Goal: Use online tool/utility: Utilize a website feature to perform a specific function

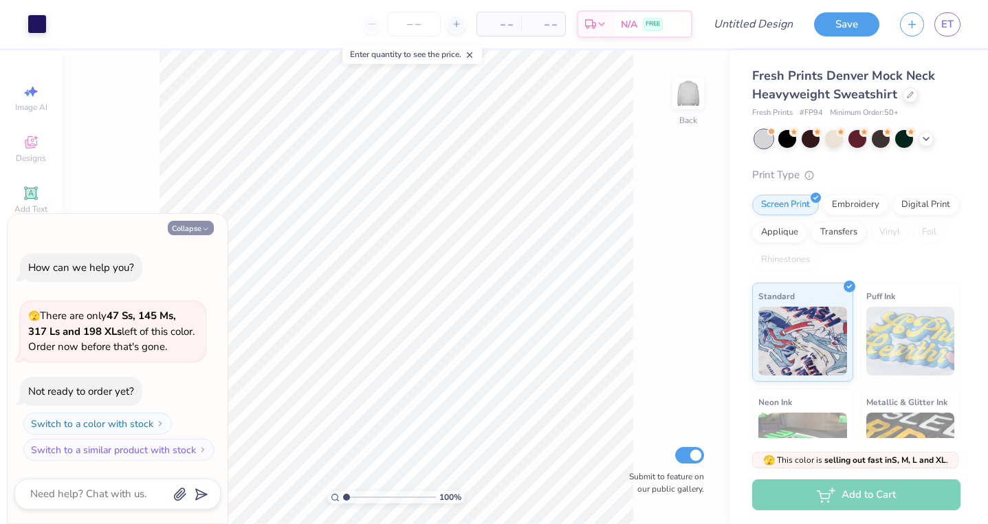
click at [195, 223] on button "Collapse" at bounding box center [191, 228] width 46 height 14
type textarea "x"
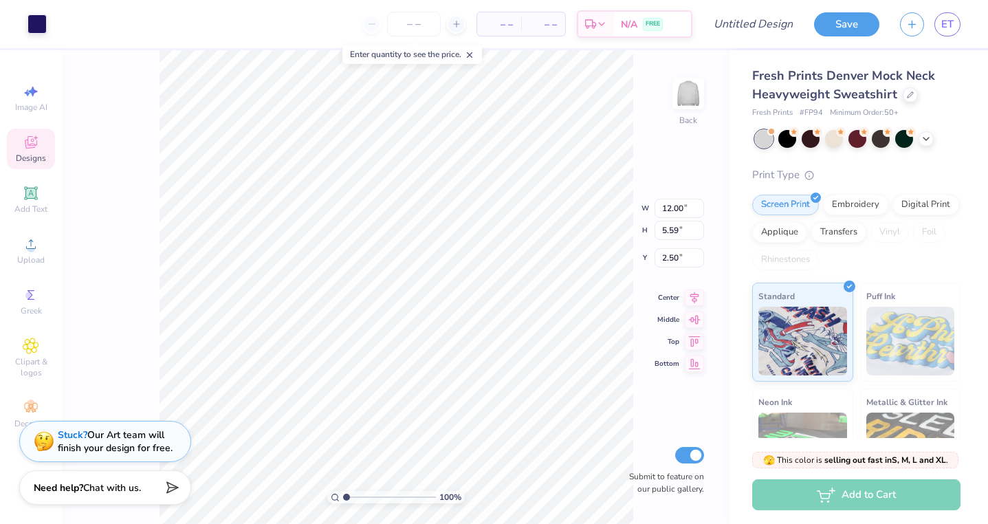
type input "2.61"
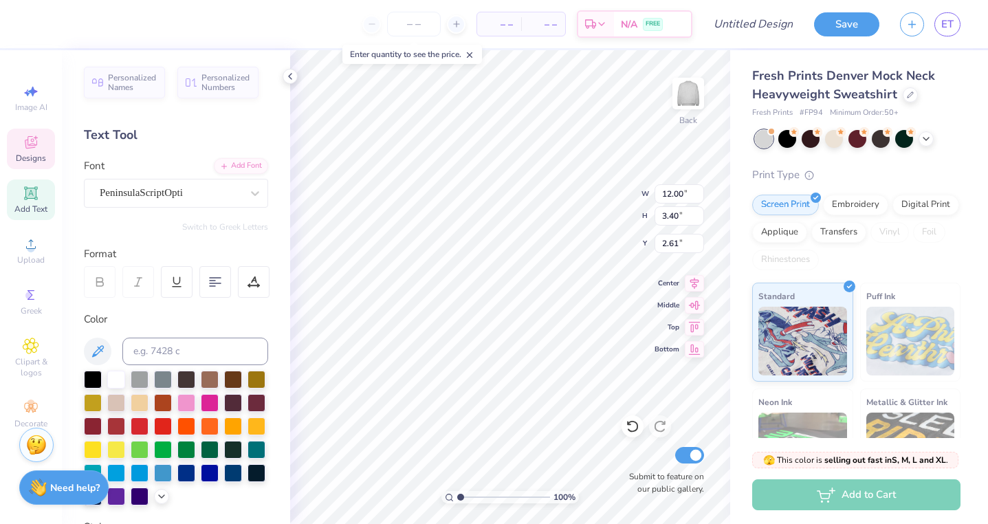
type input "2.90"
type input "3.17"
type input "5.12"
type input "1.18"
type input "1.37"
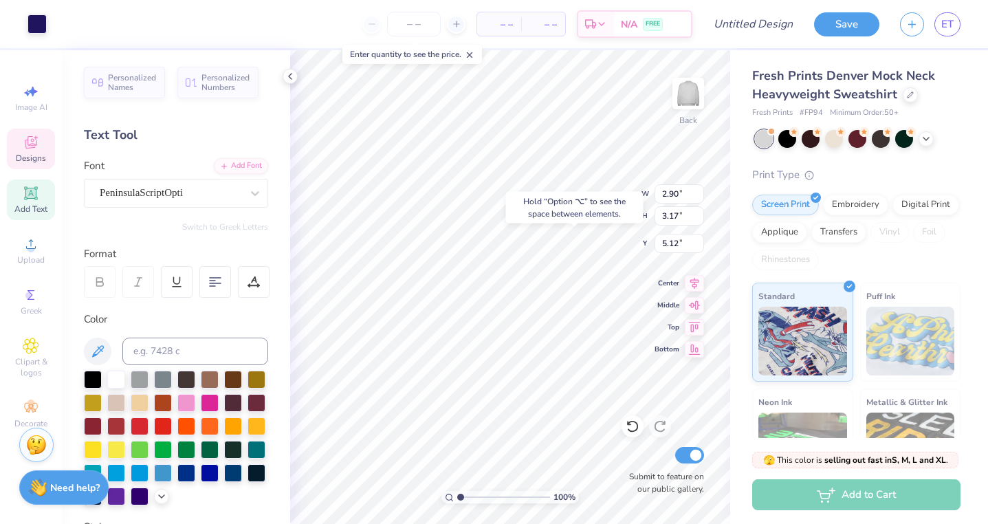
type input "6.02"
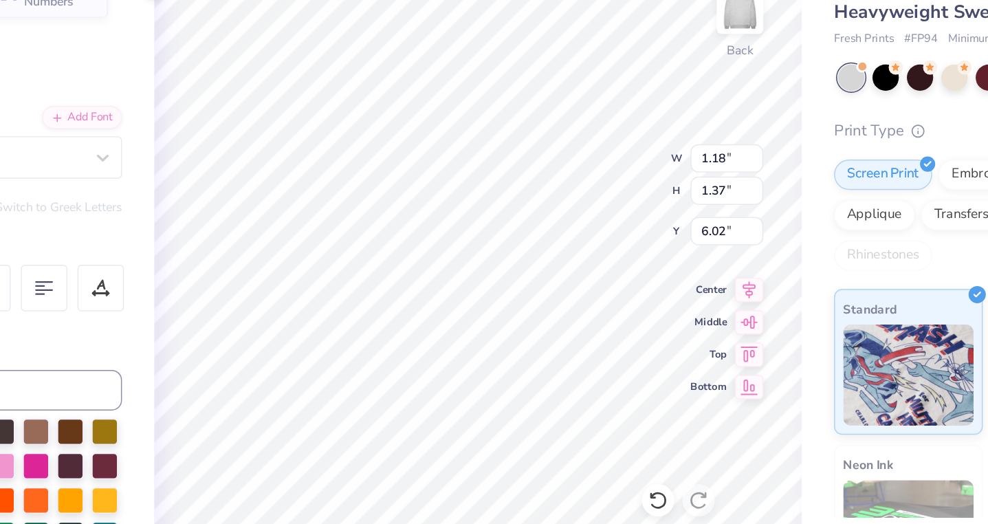
type input "12.00"
type input "3.40"
type input "2.61"
type textarea "G"
type textarea "Kappa Delta"
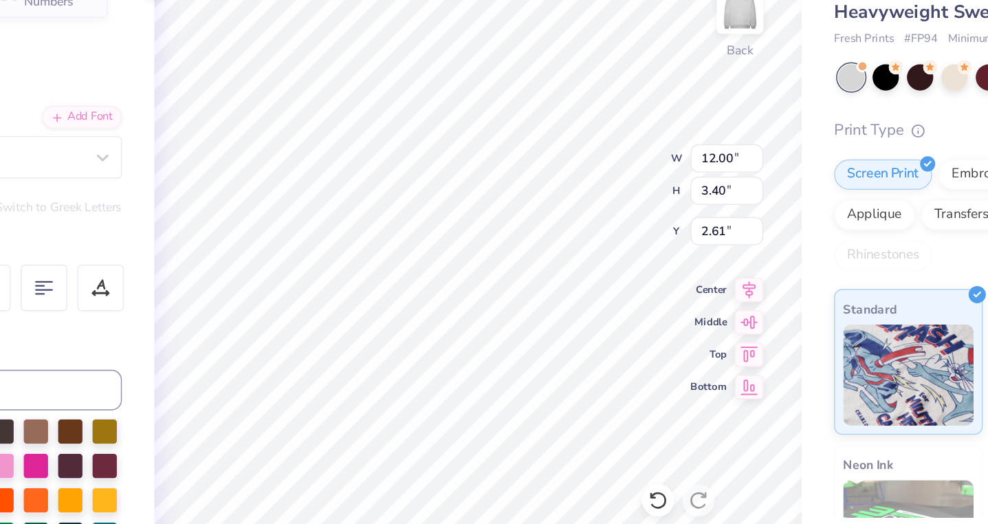
scroll to position [0, 2]
type input "9.62"
type input "3.56"
type input "2.76"
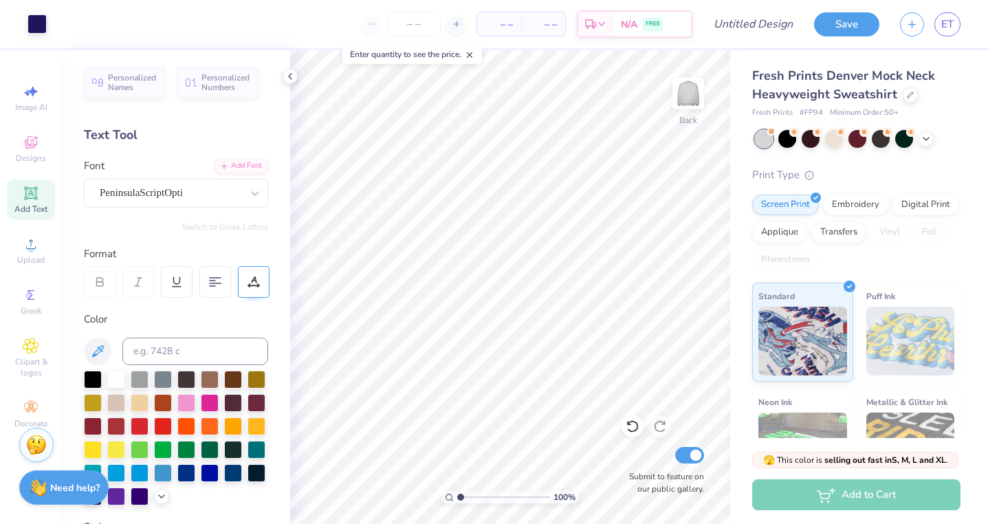
click at [260, 288] on div at bounding box center [254, 282] width 32 height 32
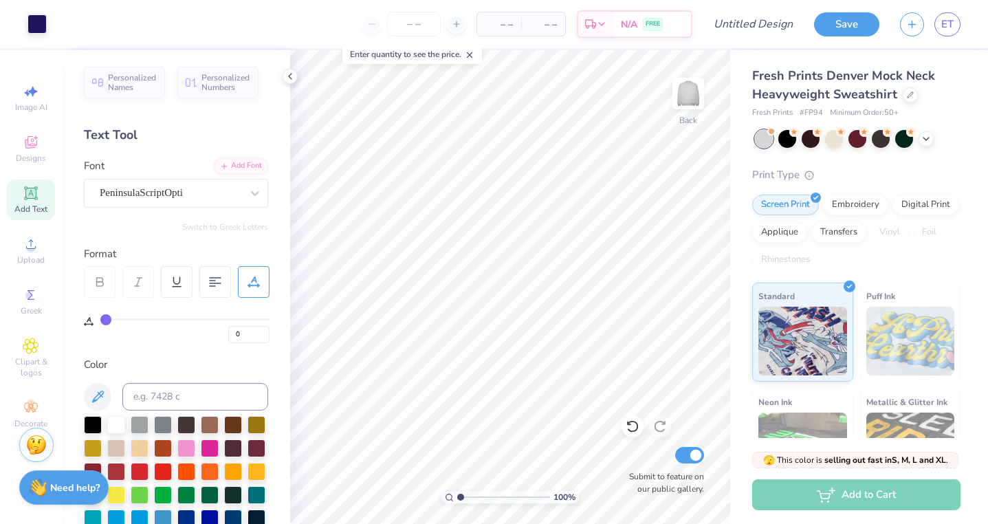
type input "1"
type input "2"
type input "3"
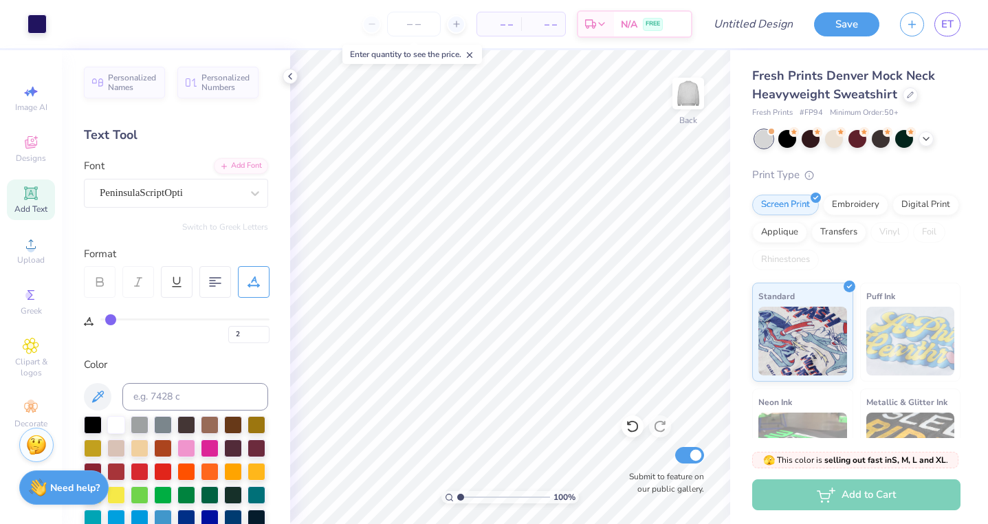
type input "3"
type input "4"
type input "5"
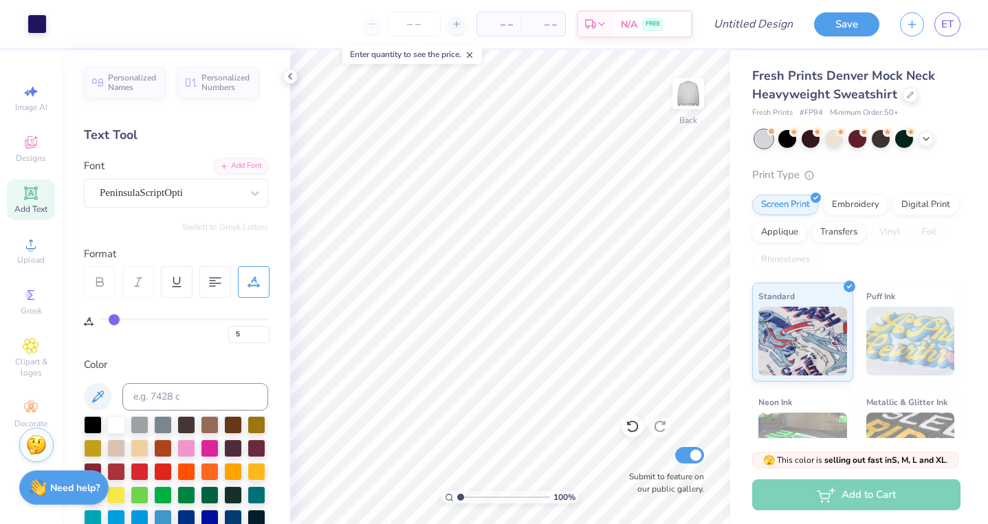
type input "6"
type input "7"
drag, startPoint x: 105, startPoint y: 318, endPoint x: 117, endPoint y: 319, distance: 11.7
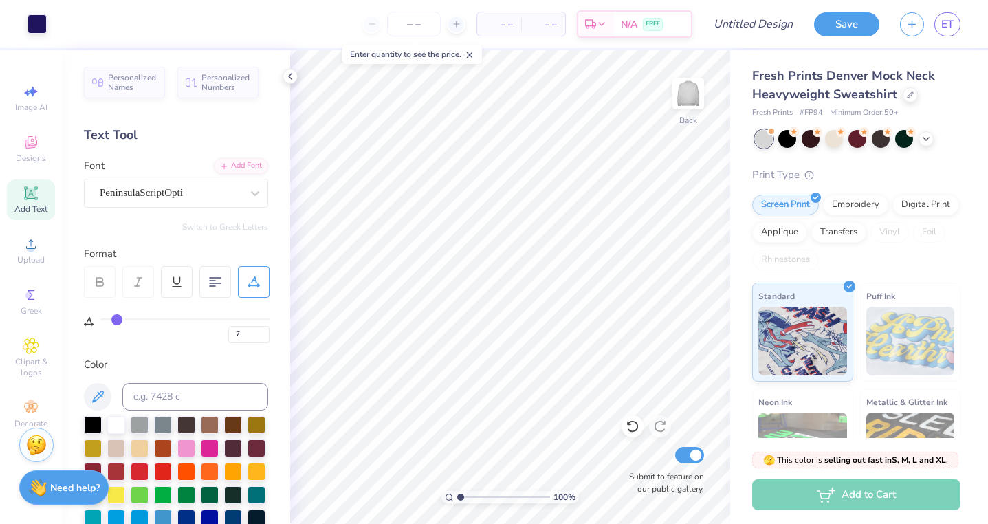
click at [117, 319] on input "range" at bounding box center [184, 319] width 169 height 2
type input "5"
type input "4"
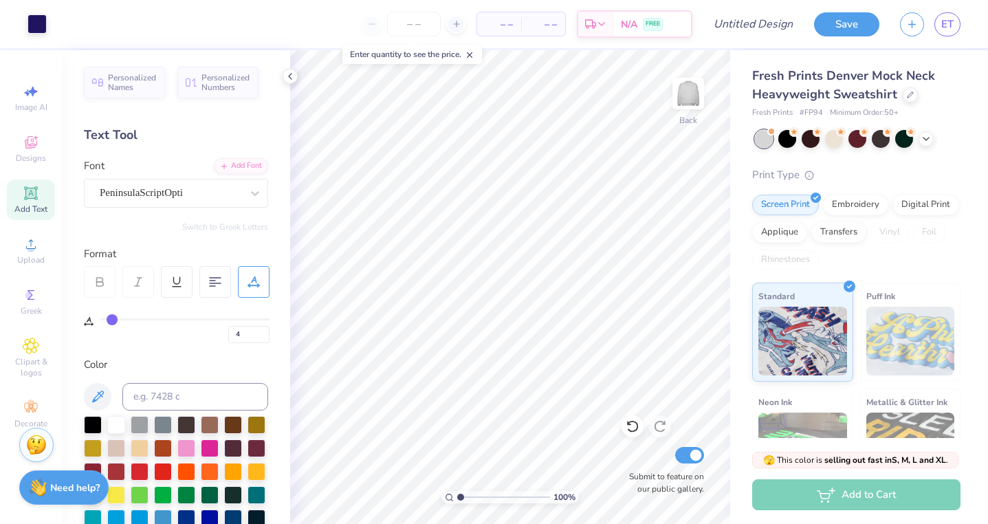
type input "3"
type input "4"
click at [111, 318] on input "range" at bounding box center [184, 319] width 169 height 2
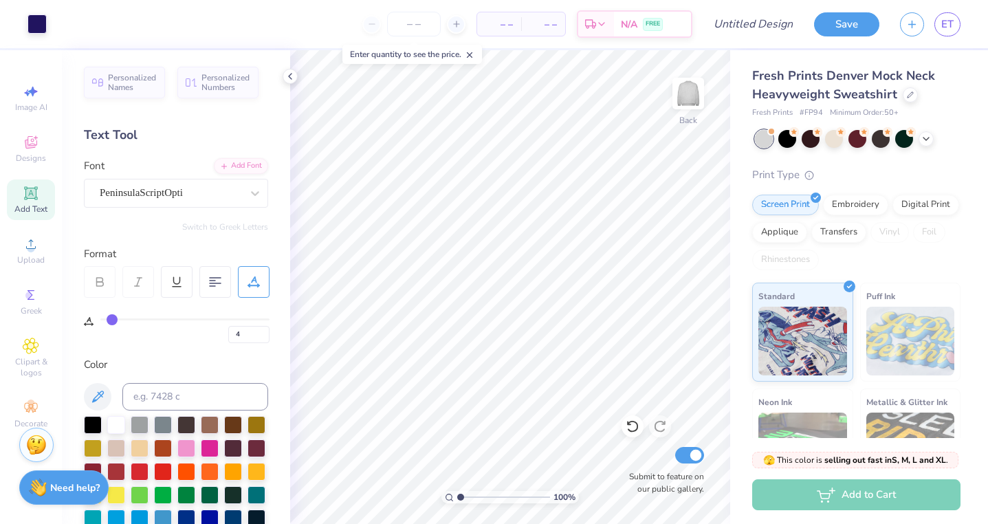
type input "5"
type input "6"
type input "7"
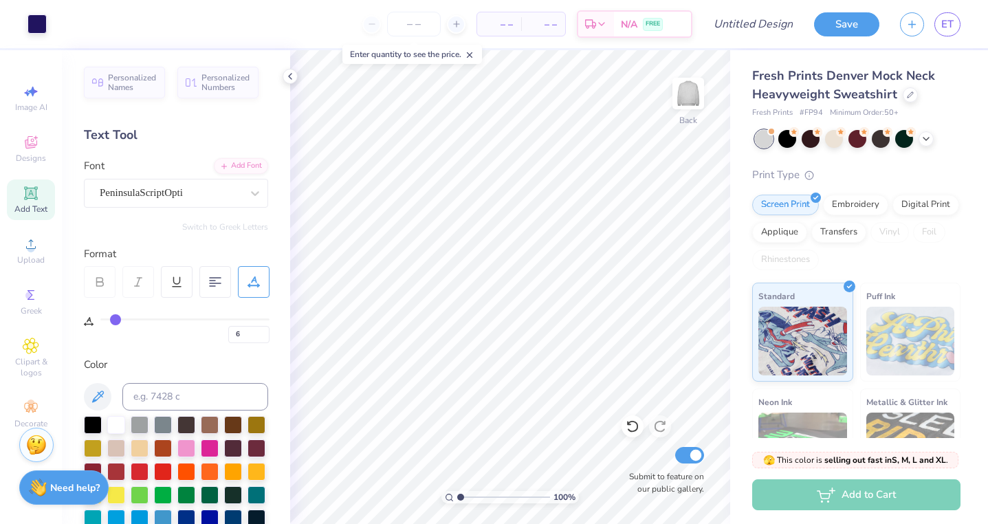
type input "7"
type input "6"
type input "5"
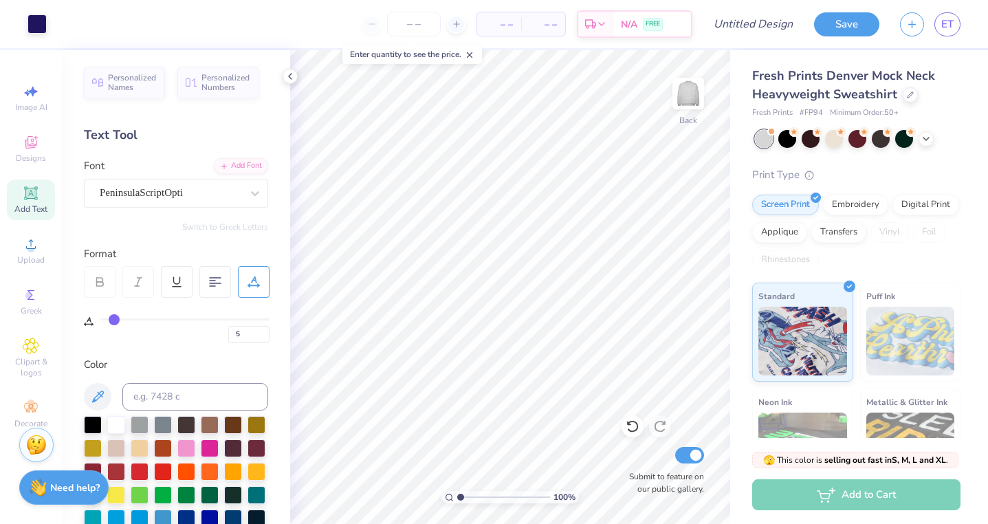
type input "6"
click at [115, 318] on input "range" at bounding box center [184, 319] width 169 height 2
type input "2.71"
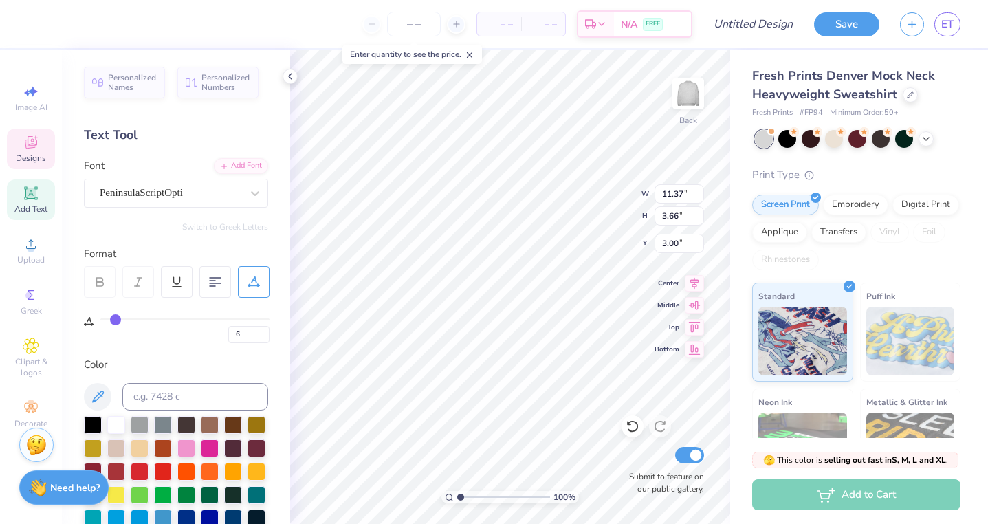
type input "3.00"
click at [34, 198] on icon at bounding box center [30, 192] width 13 height 13
type input "0"
click at [30, 197] on icon at bounding box center [30, 193] width 10 height 10
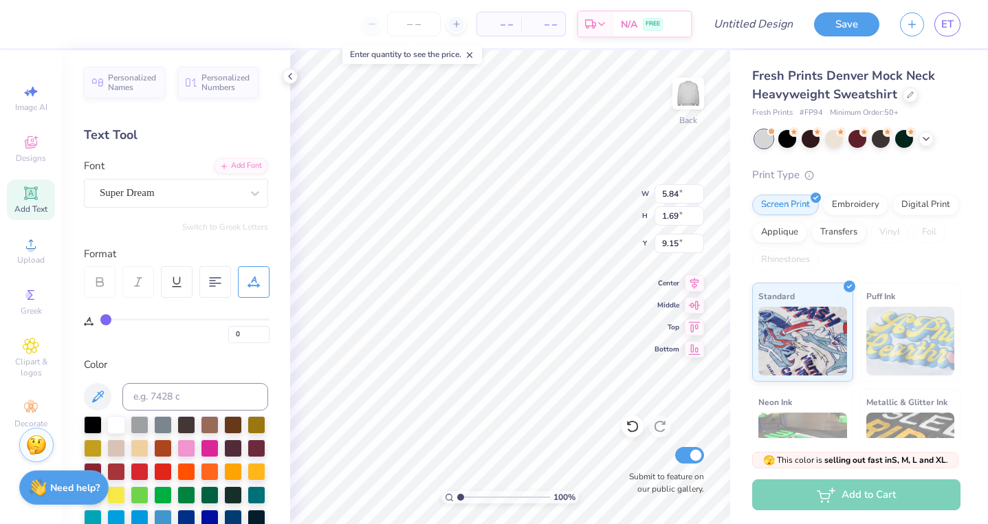
type textarea "T"
type textarea "Parents Weekend '25"
click at [692, 320] on div "100 % Back W 5.84 5.84 " H 1.69 1.69 " Y 9.15 9.15 " Center Middle Top Bottom S…" at bounding box center [510, 287] width 440 height 474
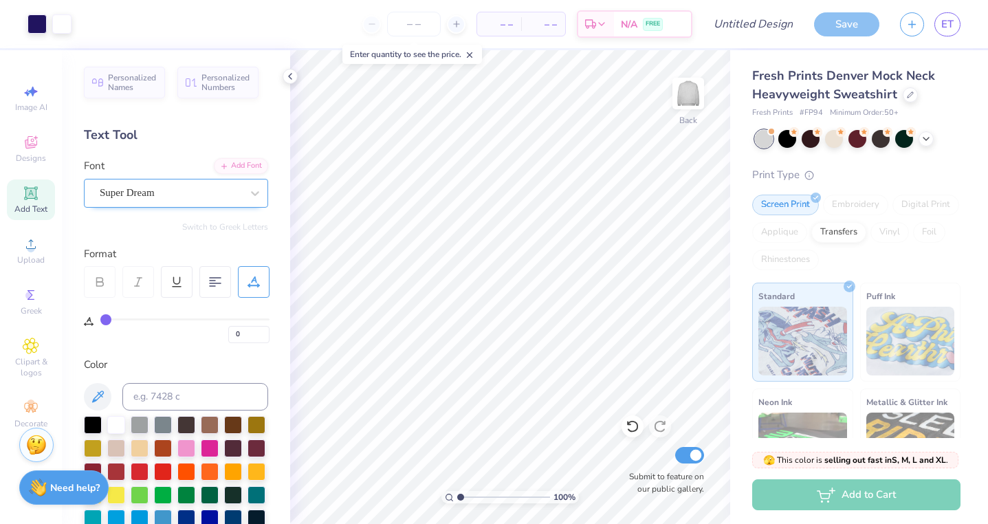
click at [155, 199] on div "Super Dream" at bounding box center [170, 192] width 144 height 21
click at [137, 298] on span "PeninsulaScriptOpti" at bounding box center [141, 301] width 78 height 14
type input "peni"
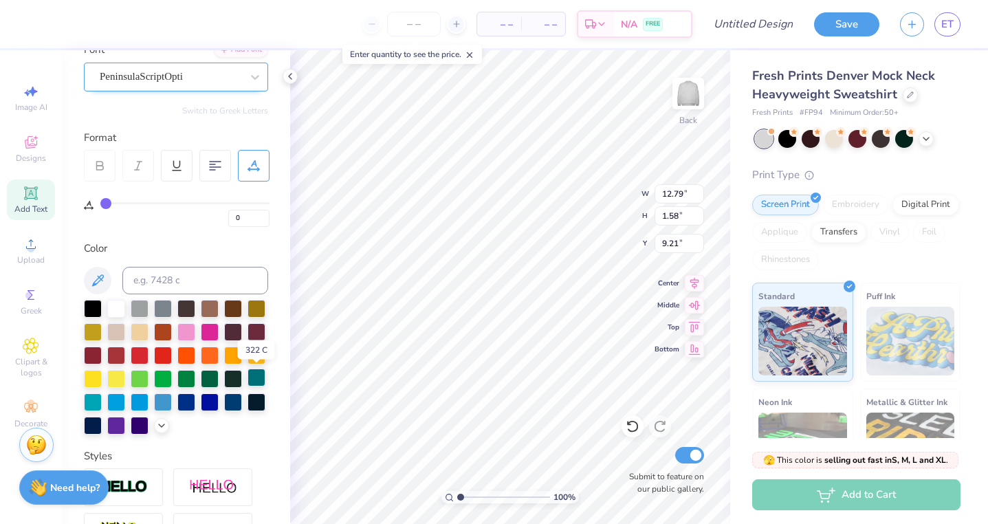
scroll to position [117, 0]
click at [161, 425] on icon at bounding box center [161, 423] width 11 height 11
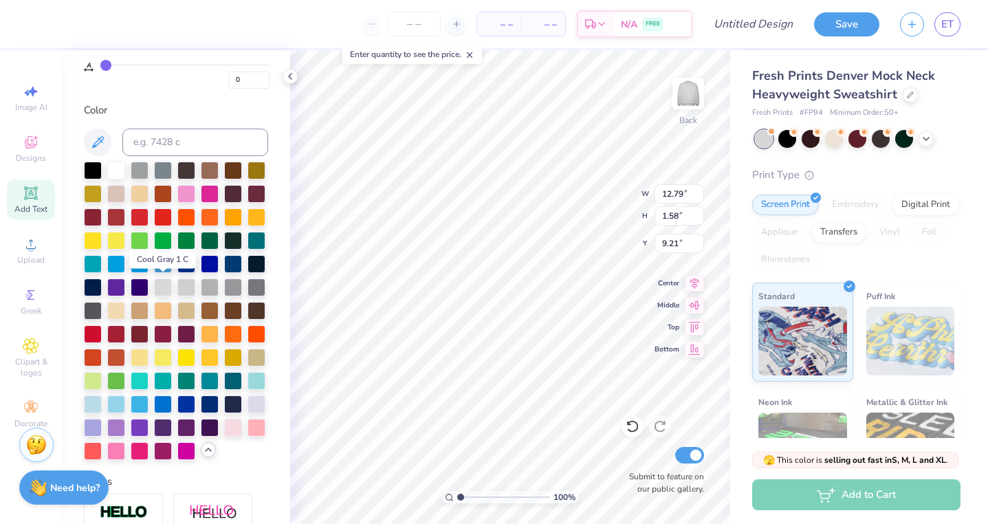
scroll to position [235, 0]
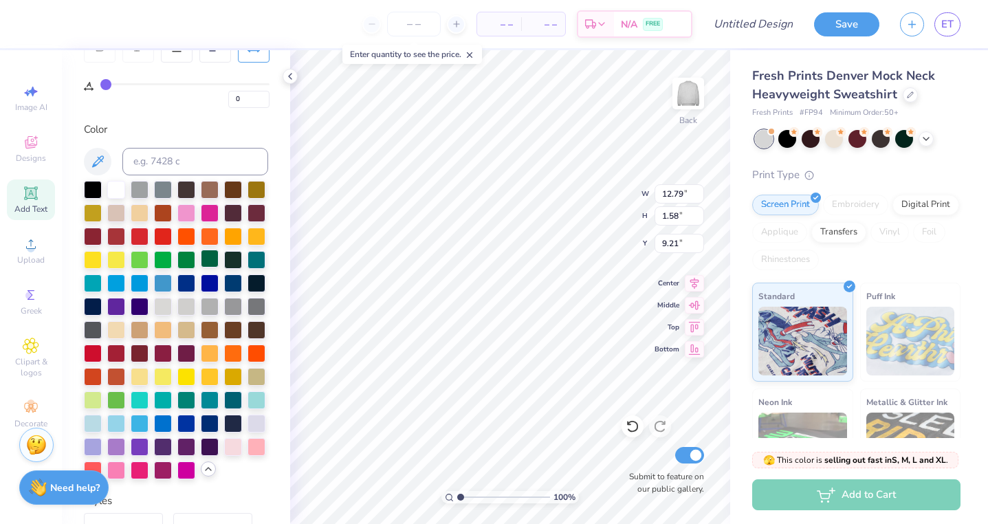
click at [212, 254] on div at bounding box center [210, 259] width 18 height 18
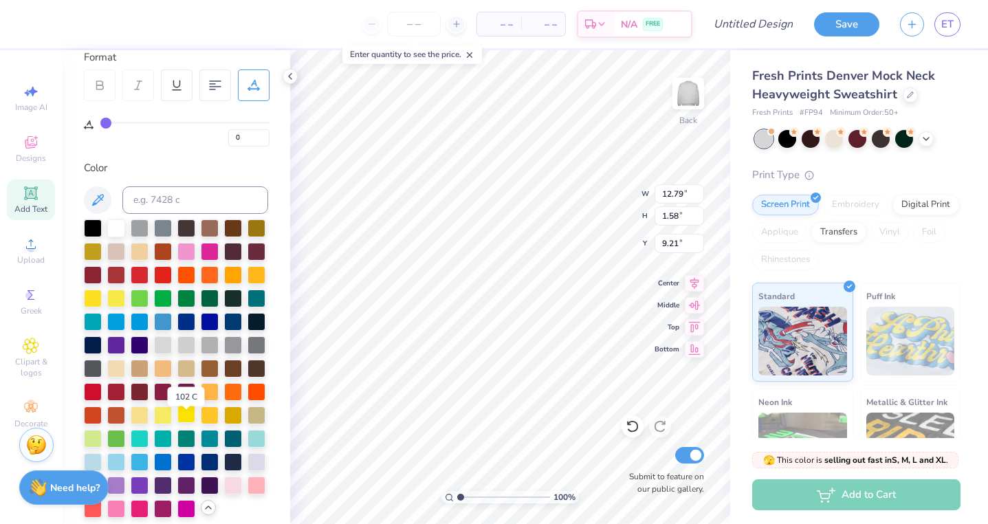
scroll to position [184, 0]
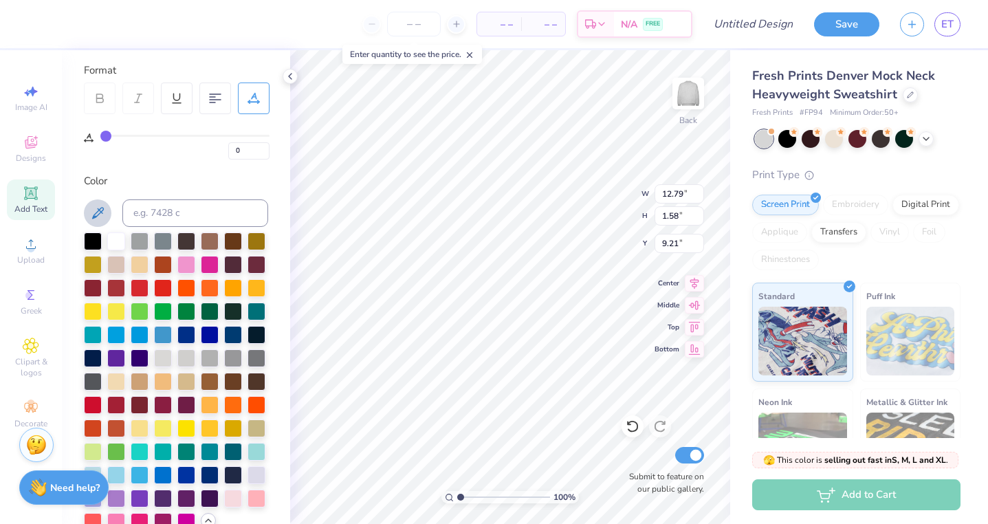
click at [100, 205] on icon at bounding box center [97, 213] width 16 height 16
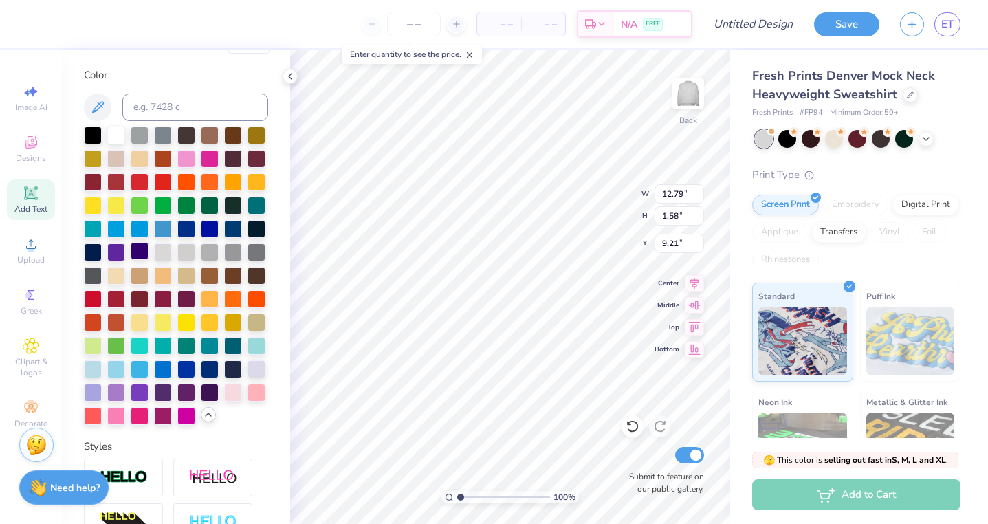
scroll to position [291, 0]
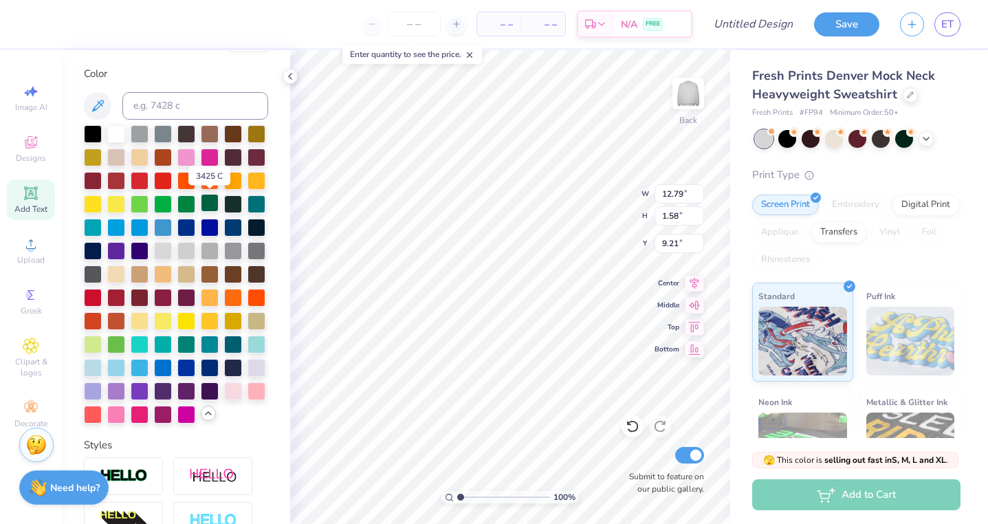
click at [212, 197] on div at bounding box center [210, 203] width 18 height 18
type input "6"
click at [209, 197] on div at bounding box center [210, 203] width 18 height 18
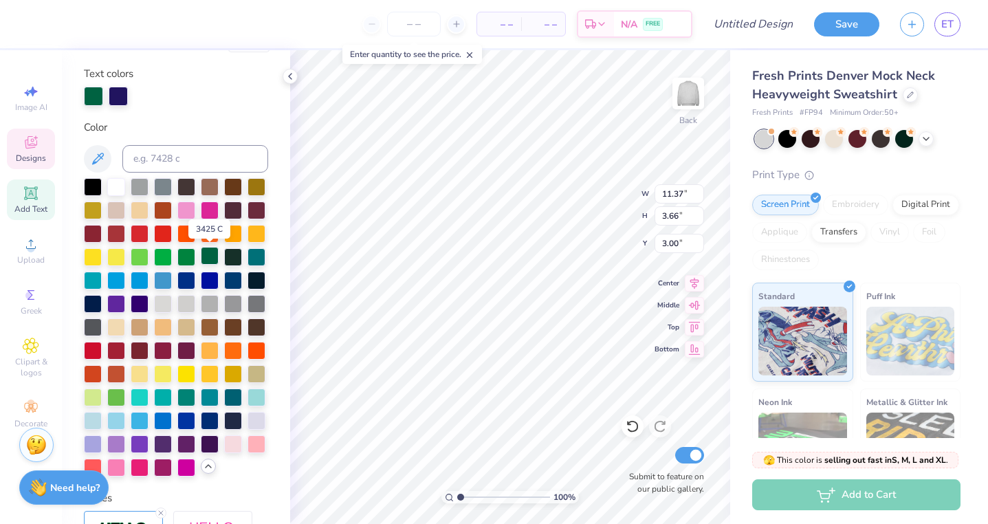
click at [213, 252] on div at bounding box center [210, 256] width 18 height 18
click at [203, 259] on div at bounding box center [210, 256] width 18 height 18
click at [120, 89] on div at bounding box center [118, 96] width 19 height 19
click at [120, 95] on div at bounding box center [118, 96] width 19 height 19
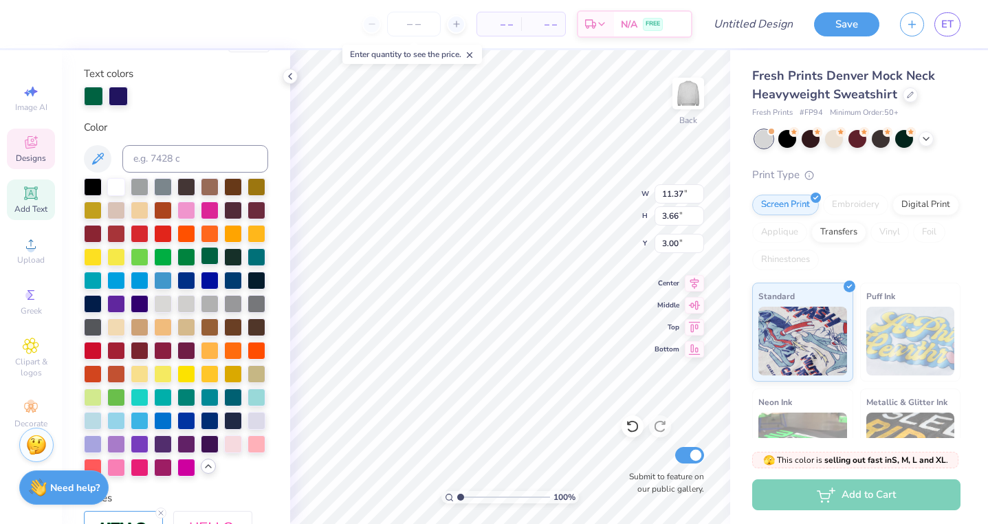
click at [211, 256] on div at bounding box center [210, 256] width 18 height 18
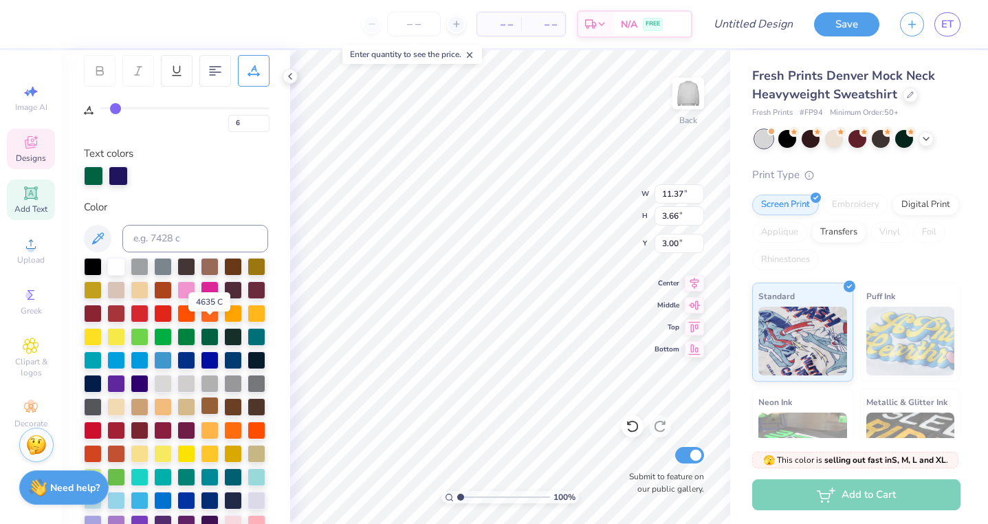
scroll to position [182, 0]
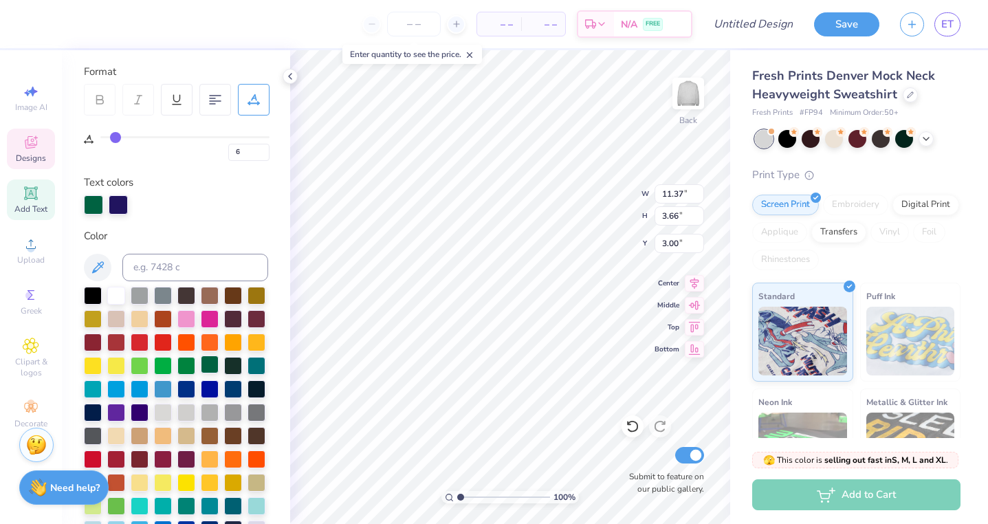
click at [207, 365] on div at bounding box center [210, 364] width 18 height 18
click at [208, 364] on div at bounding box center [210, 364] width 18 height 18
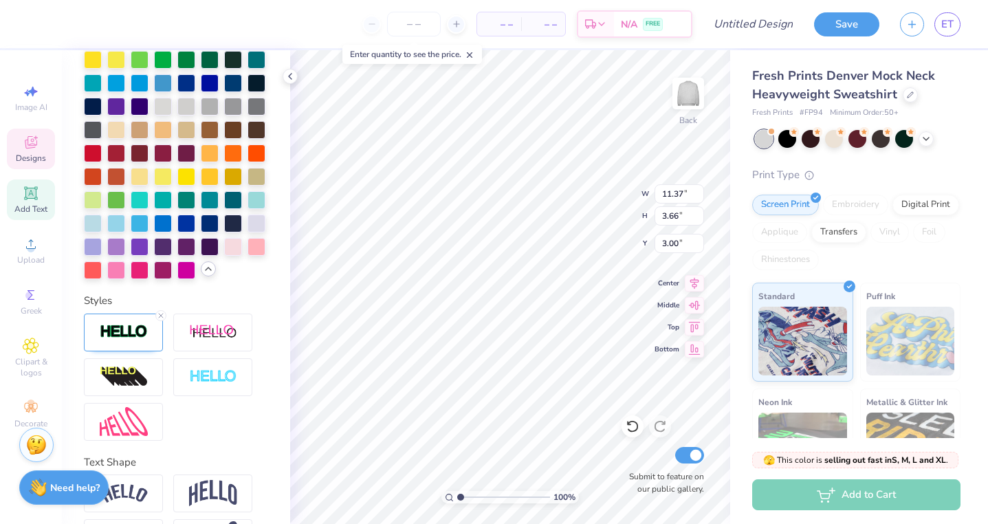
scroll to position [538, 0]
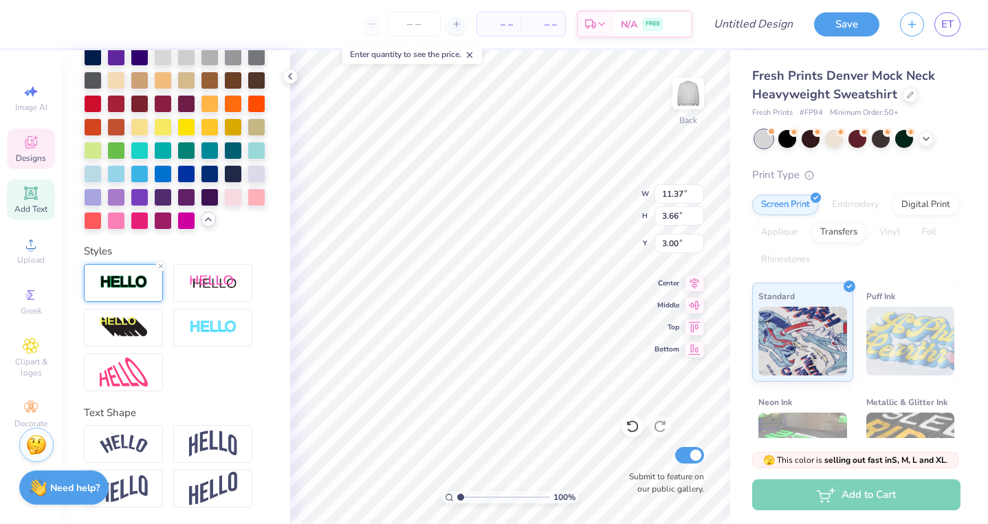
click at [126, 292] on div at bounding box center [123, 283] width 79 height 38
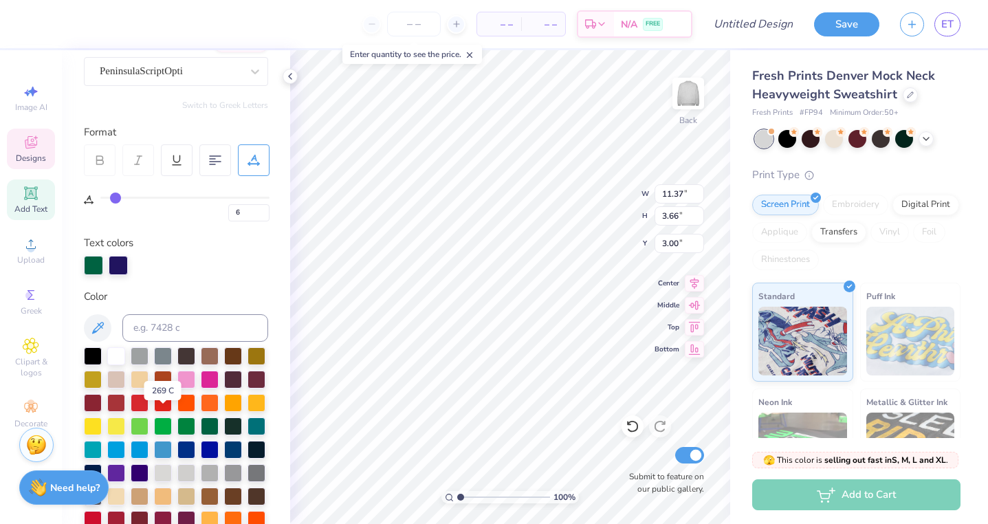
scroll to position [0, 0]
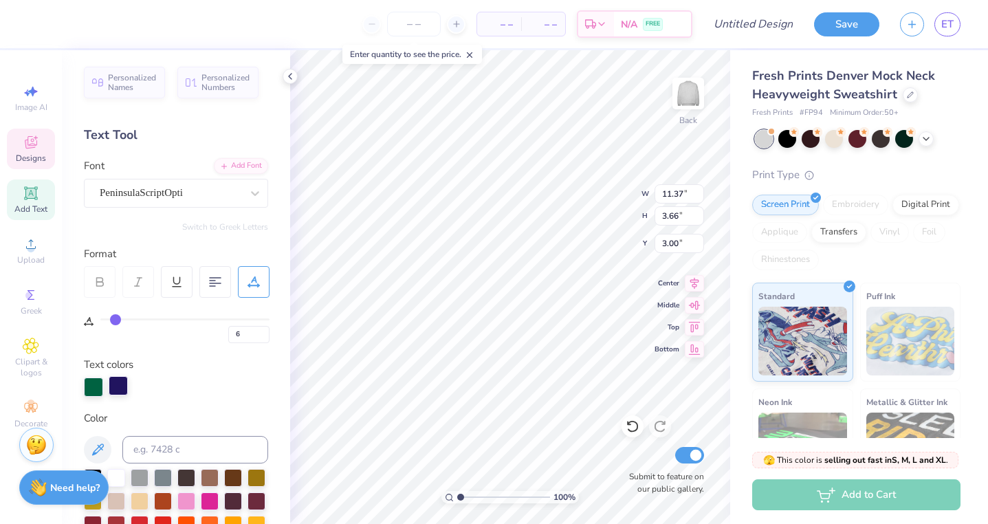
click at [119, 387] on div at bounding box center [118, 385] width 19 height 19
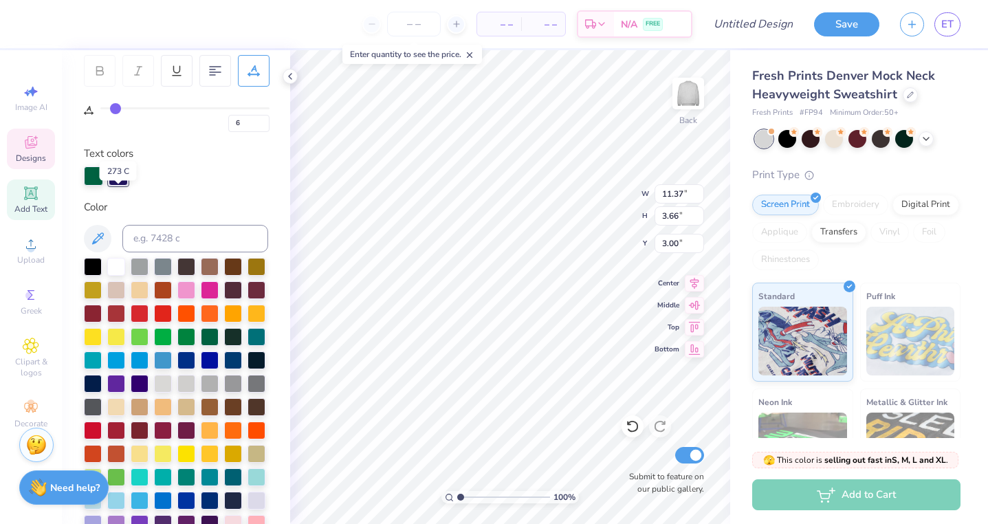
scroll to position [212, 0]
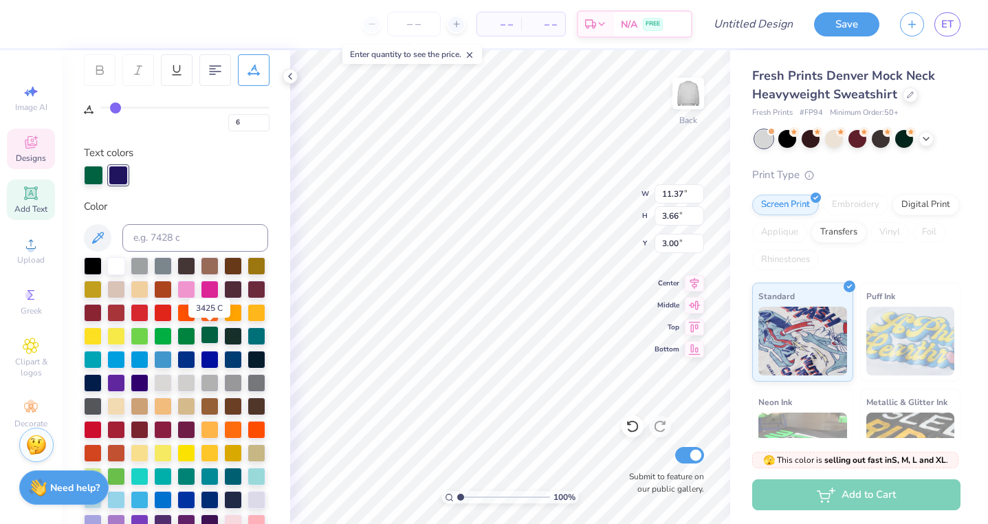
click at [210, 333] on div at bounding box center [210, 335] width 18 height 18
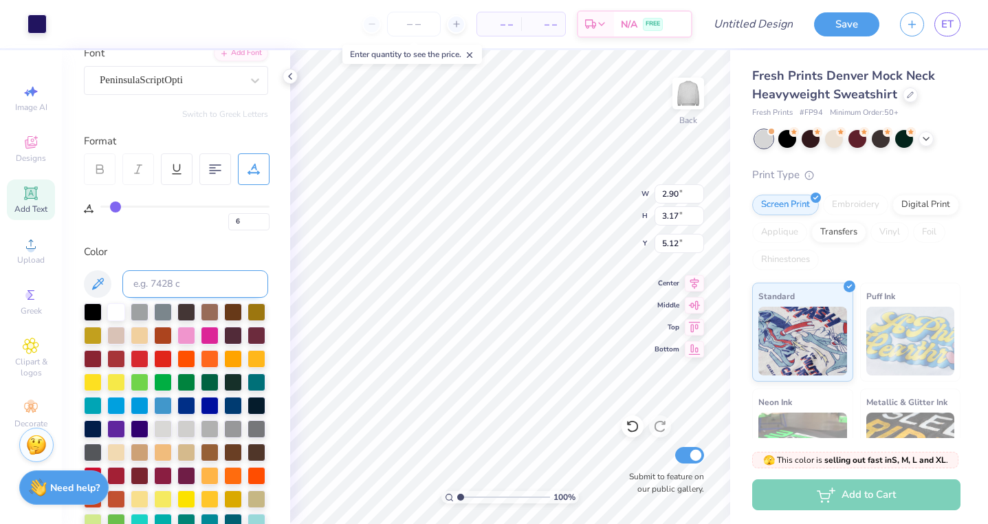
scroll to position [132, 0]
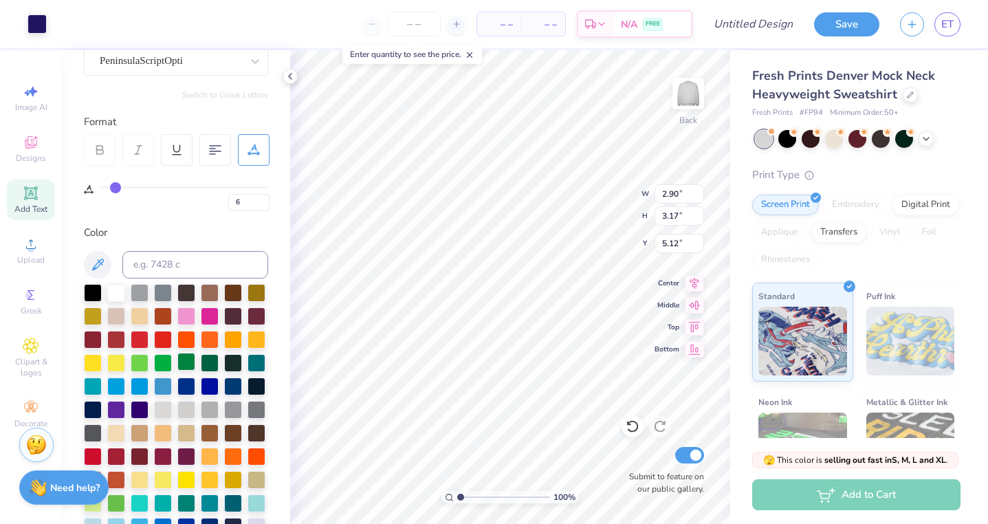
click at [192, 357] on div at bounding box center [186, 362] width 18 height 18
click at [215, 362] on div at bounding box center [210, 362] width 18 height 18
click at [210, 360] on div at bounding box center [210, 362] width 18 height 18
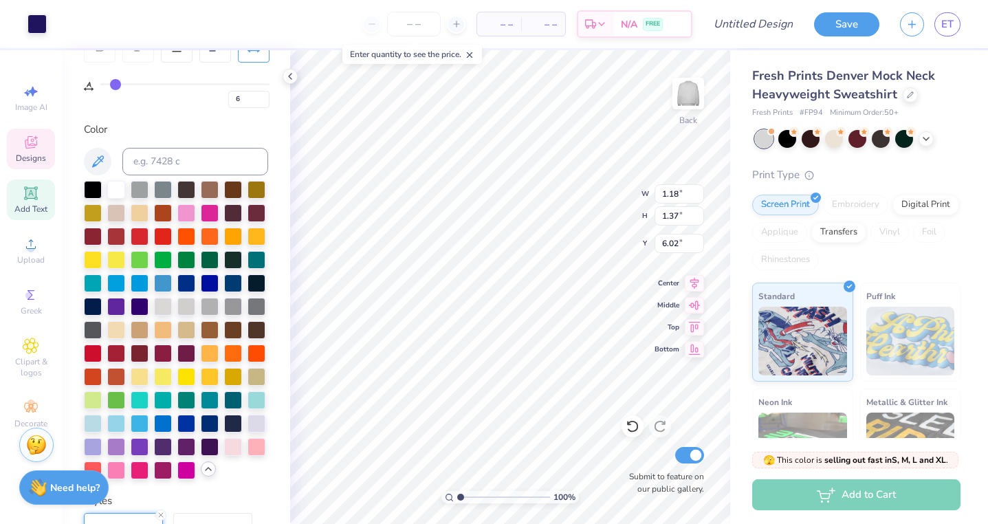
scroll to position [239, 0]
